Goal: Communication & Community: Answer question/provide support

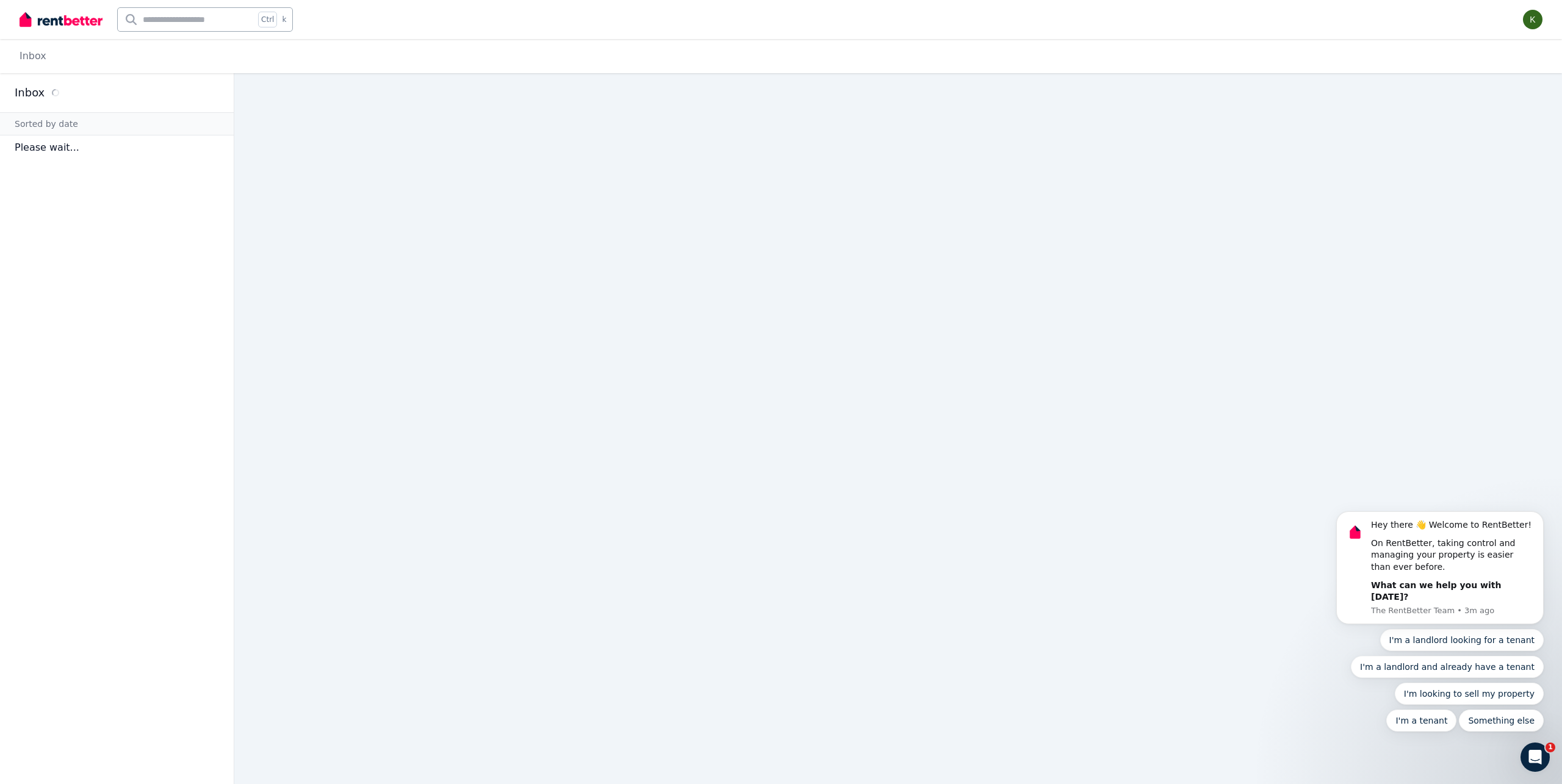
click at [76, 93] on div "Inbox" at bounding box center [116, 93] width 205 height 17
drag, startPoint x: 59, startPoint y: 137, endPoint x: 62, endPoint y: 146, distance: 9.5
click at [59, 142] on p "Please wait..." at bounding box center [116, 147] width 234 height 24
click at [66, 156] on p "Please wait..." at bounding box center [116, 147] width 234 height 24
click at [232, 13] on input "text" at bounding box center [186, 19] width 137 height 23
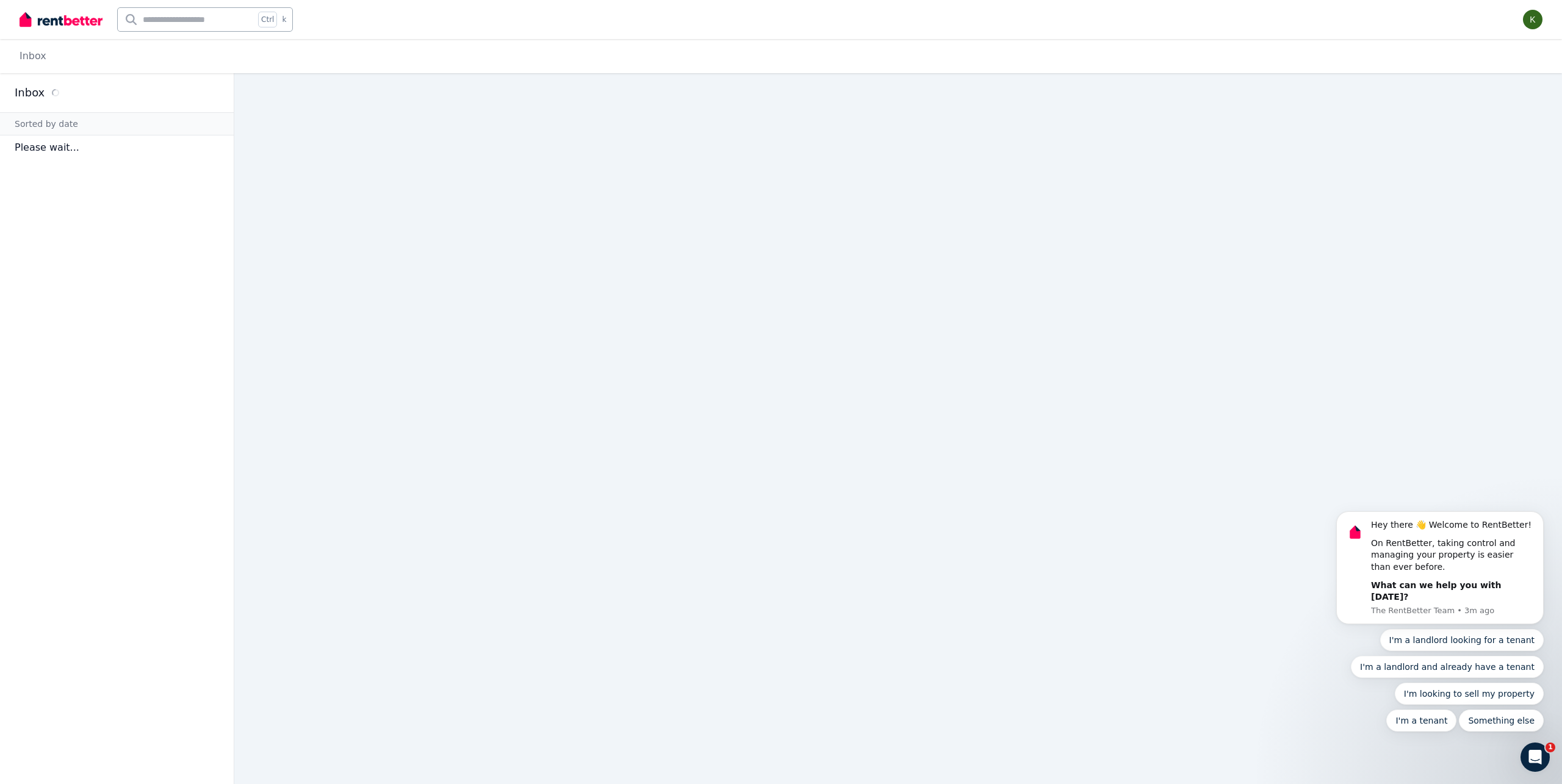
click at [535, 55] on div "Inbox" at bounding box center [781, 56] width 1562 height 34
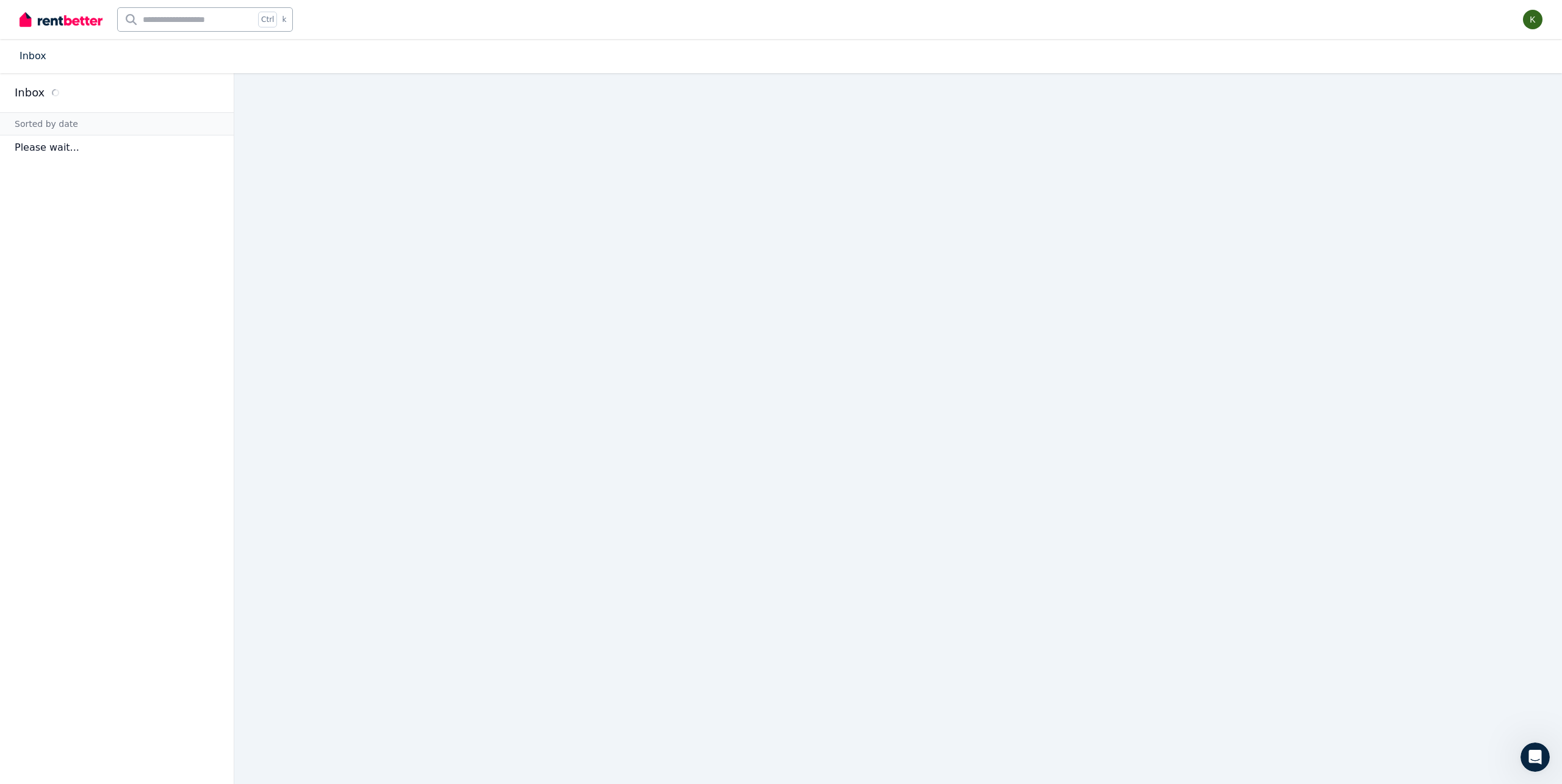
click at [30, 53] on link "Inbox" at bounding box center [33, 56] width 27 height 12
click at [38, 55] on link "Inbox" at bounding box center [33, 56] width 27 height 12
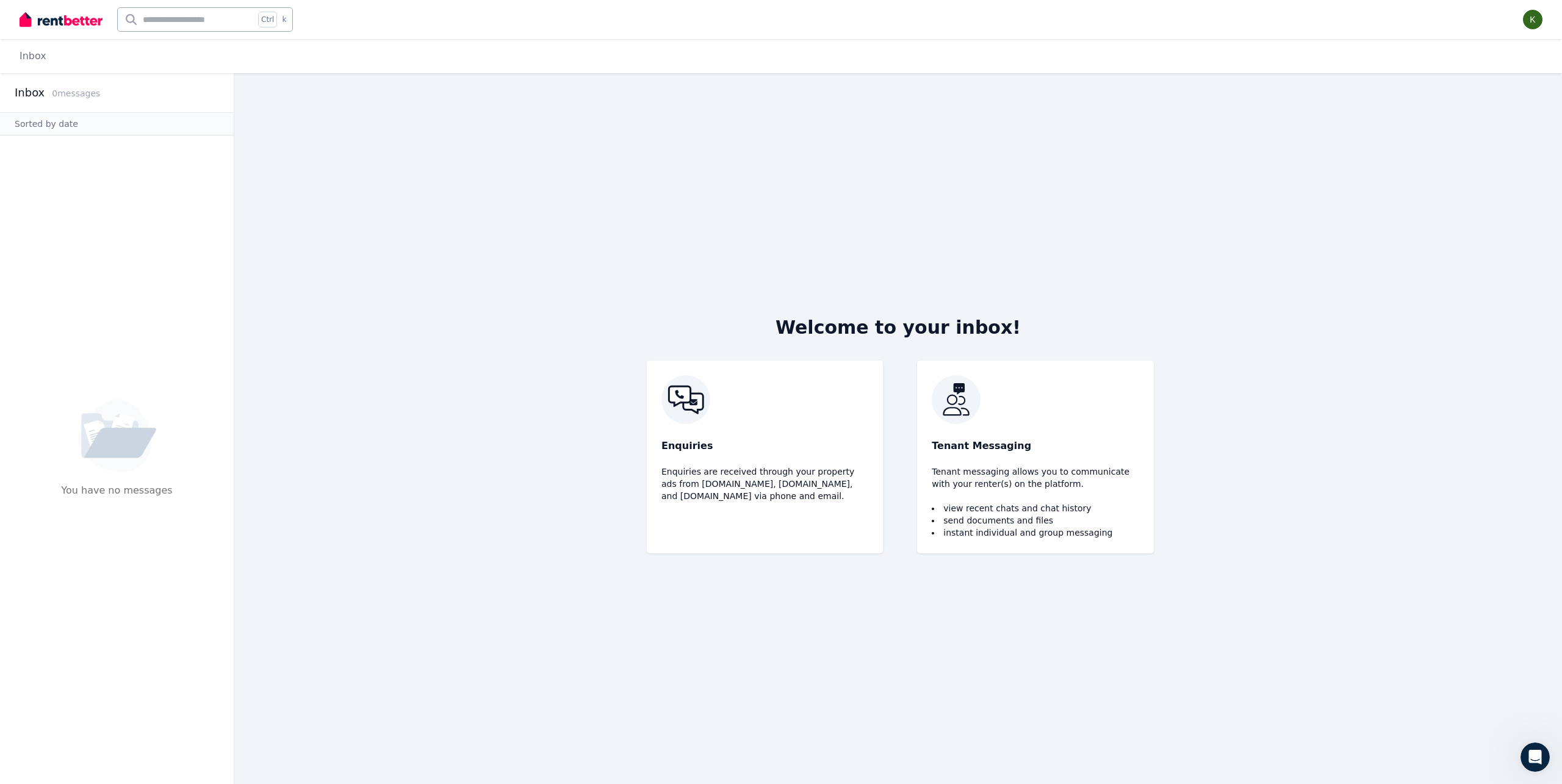
click at [43, 127] on div "Sorted by date" at bounding box center [116, 124] width 234 height 23
drag, startPoint x: 43, startPoint y: 98, endPoint x: 56, endPoint y: 97, distance: 13.0
click at [43, 98] on div "Inbox 0 message s" at bounding box center [116, 93] width 205 height 17
click at [69, 91] on span "0 message s" at bounding box center [76, 93] width 48 height 10
click at [687, 431] on div "Enquiries Enquiries are received through your property ads from [DOMAIN_NAME], …" at bounding box center [765, 456] width 236 height 193
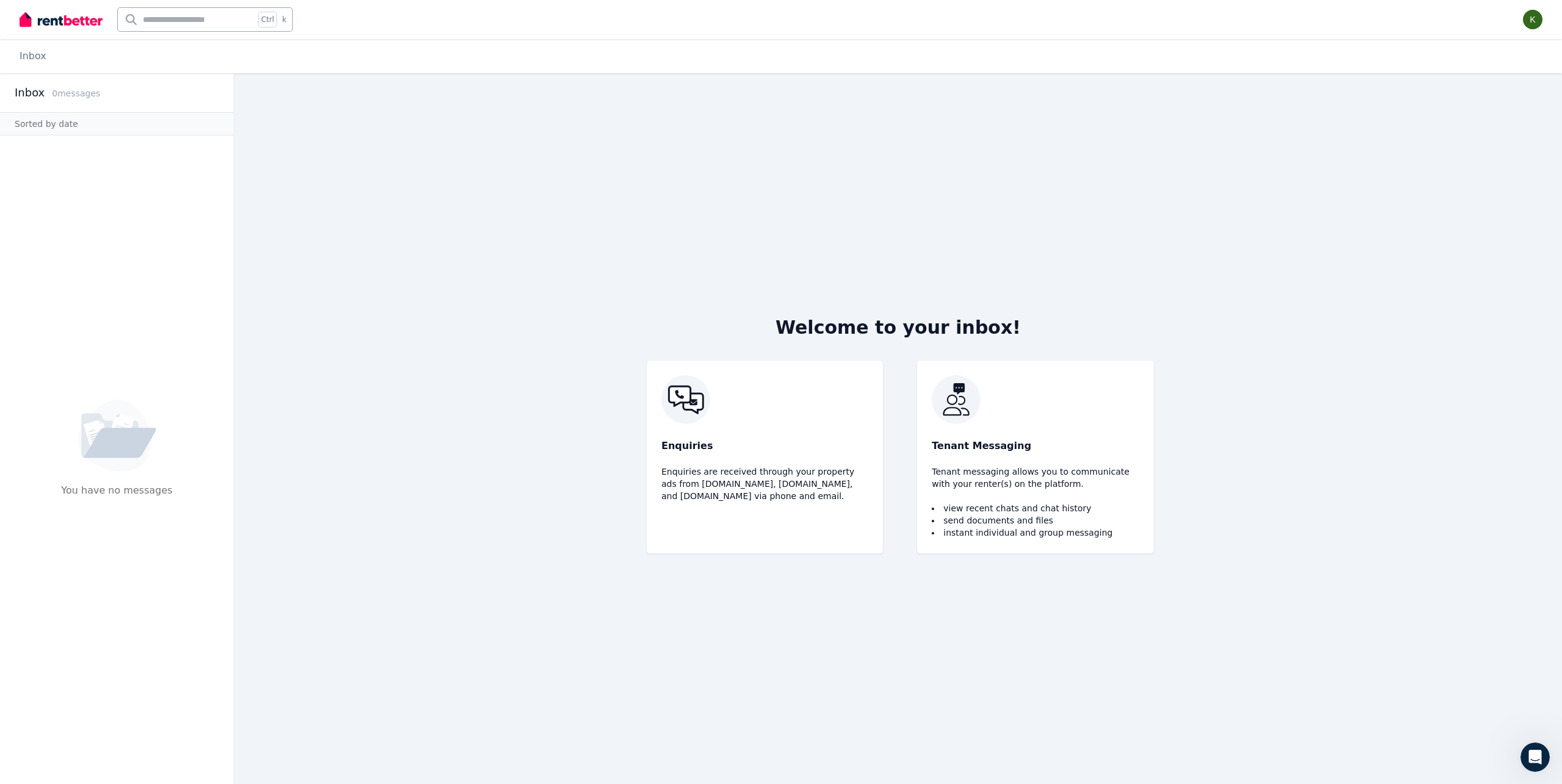
click at [686, 391] on img at bounding box center [765, 399] width 207 height 49
click at [958, 446] on span "Tenant Messaging" at bounding box center [981, 446] width 99 height 14
